Goal: Find specific page/section: Find specific page/section

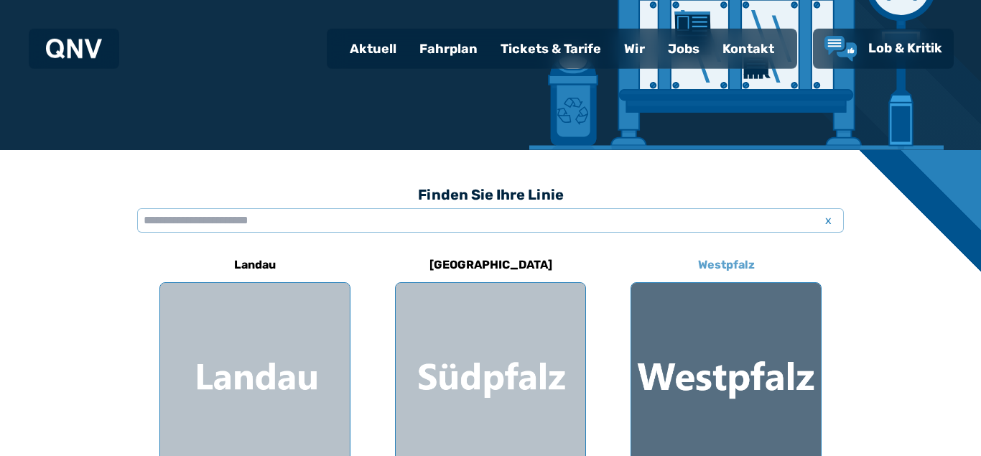
scroll to position [293, 0]
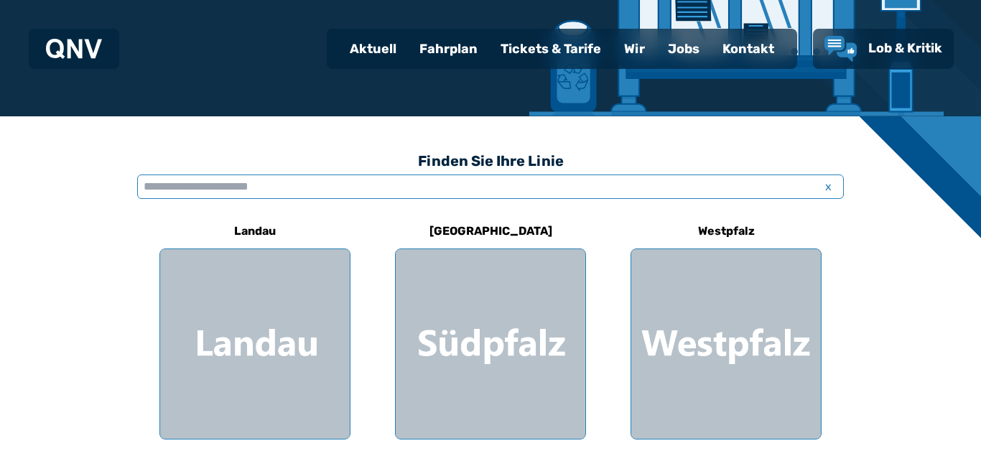
click at [198, 189] on input "text" at bounding box center [490, 186] width 706 height 24
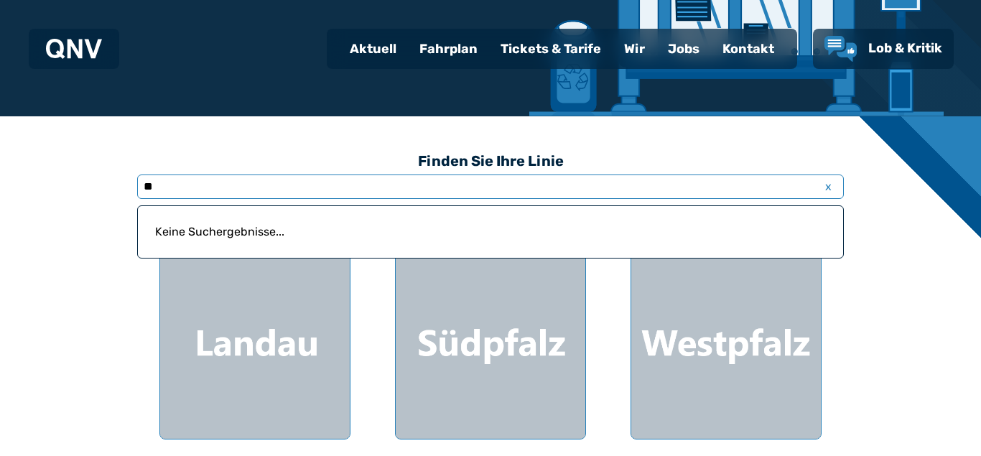
type input "*"
type input "********"
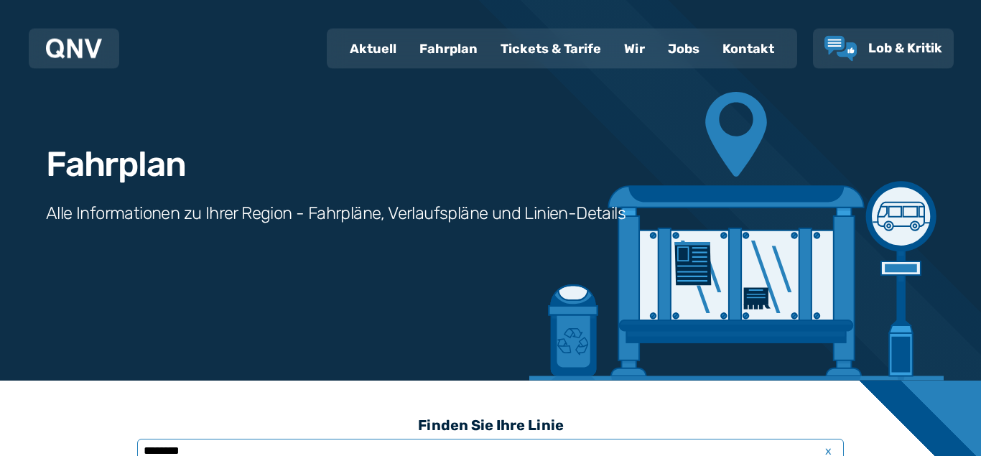
scroll to position [24, 0]
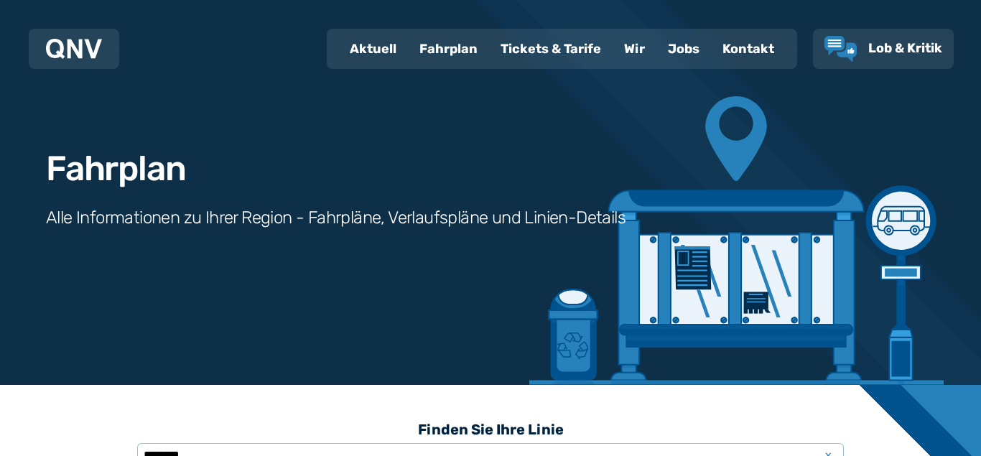
click at [452, 44] on div "Fahrplan" at bounding box center [448, 48] width 81 height 37
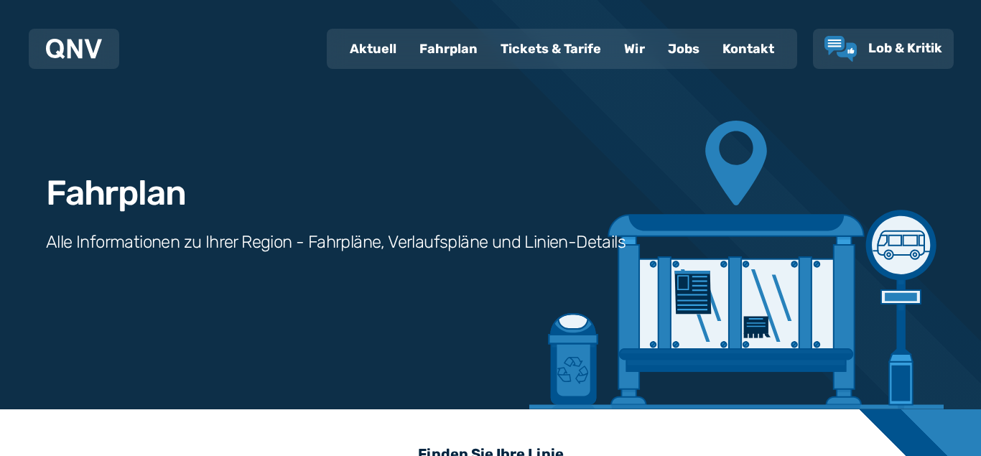
scroll to position [293, 0]
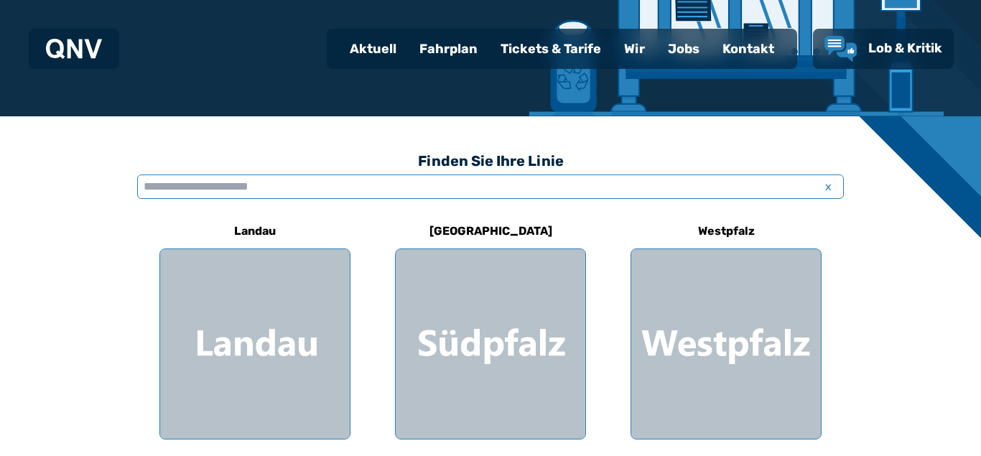
click at [242, 183] on input "text" at bounding box center [490, 186] width 706 height 24
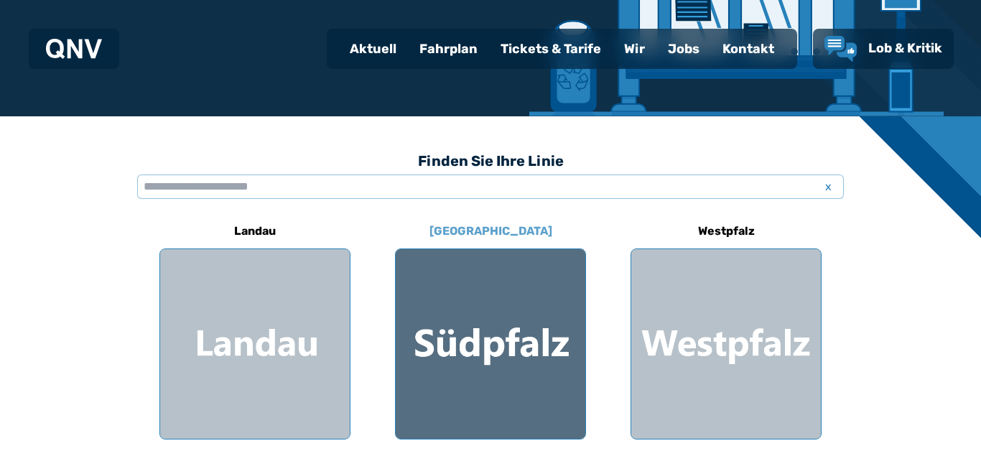
click at [467, 340] on div at bounding box center [491, 344] width 190 height 190
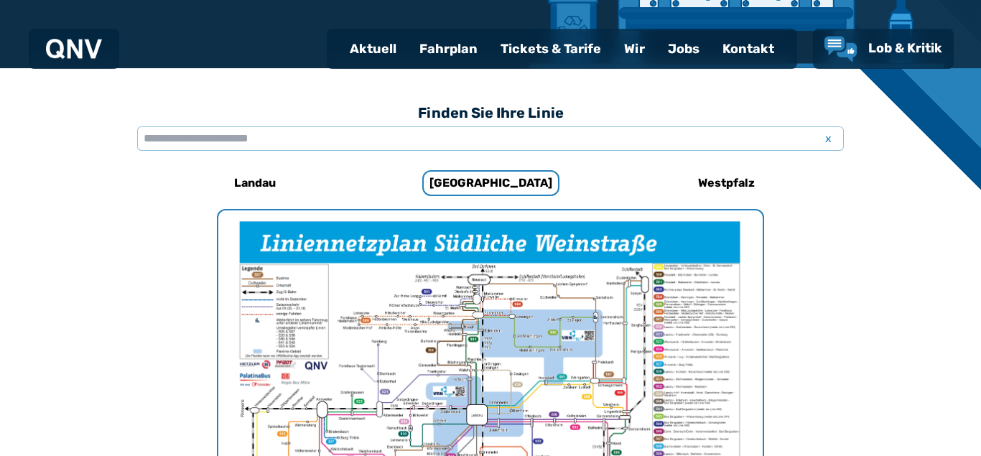
scroll to position [369, 0]
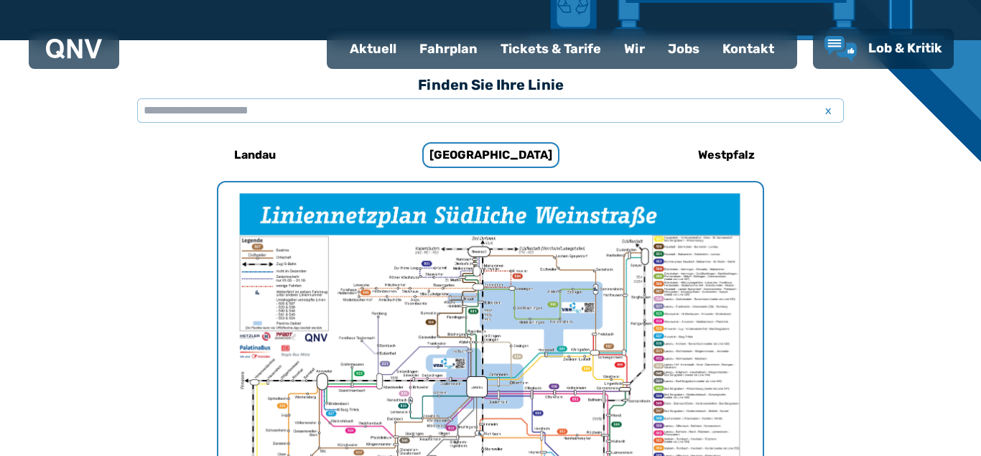
click at [543, 319] on img "1 von 1" at bounding box center [490, 374] width 544 height 385
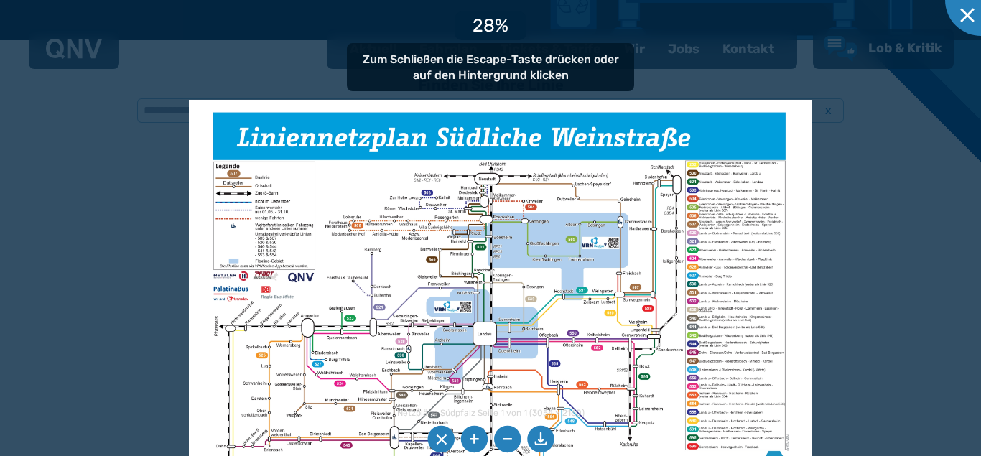
click at [561, 370] on img at bounding box center [500, 320] width 622 height 440
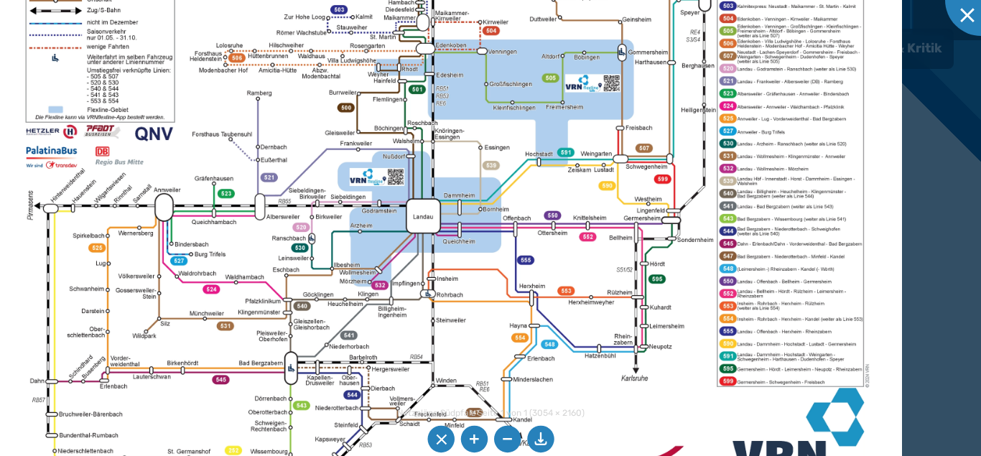
click at [572, 266] on img at bounding box center [445, 196] width 911 height 645
